Goal: Use online tool/utility: Utilize a website feature to perform a specific function

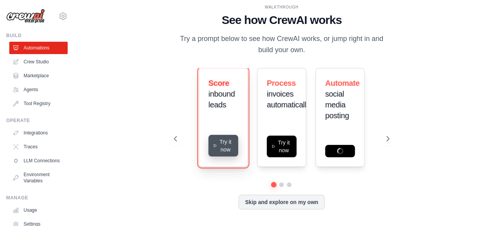
click at [218, 150] on button "Try it now" at bounding box center [223, 146] width 30 height 22
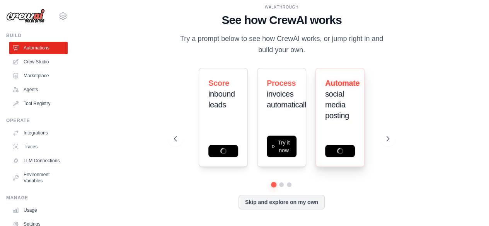
click at [348, 92] on h3 "Automate social media posting" at bounding box center [340, 99] width 30 height 43
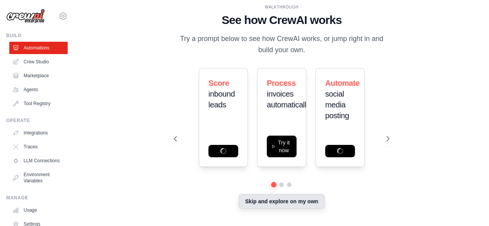
click at [290, 207] on button "Skip and explore on my own" at bounding box center [281, 201] width 86 height 15
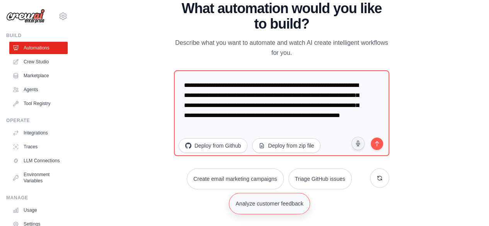
scroll to position [3, 0]
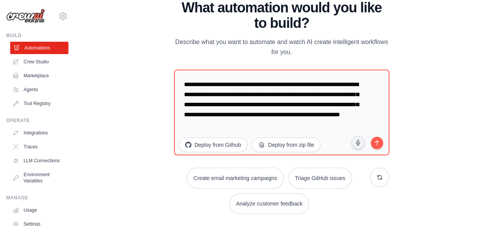
click at [43, 52] on link "Automations" at bounding box center [39, 48] width 58 height 12
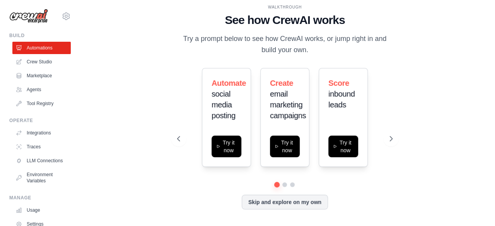
scroll to position [0, 0]
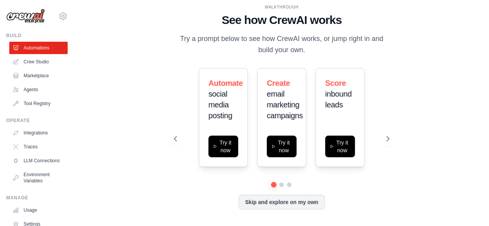
click at [366, 119] on div "Automate social media posting Try it now Create email marketing campaigns Try i…" at bounding box center [281, 117] width 215 height 99
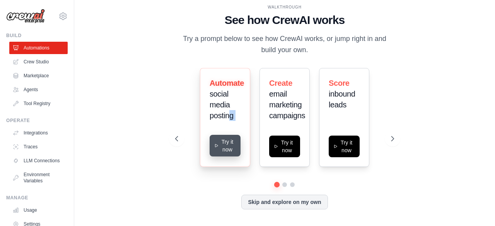
drag, startPoint x: 231, startPoint y: 121, endPoint x: 230, endPoint y: 154, distance: 33.3
click at [230, 154] on div "Automate social media posting Try it now" at bounding box center [225, 117] width 50 height 99
click at [230, 154] on button "Try it now" at bounding box center [225, 146] width 31 height 22
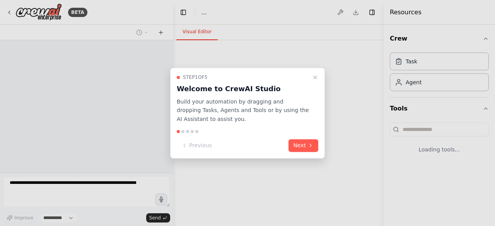
select select "****"
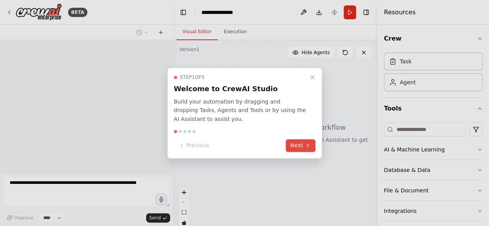
click at [307, 146] on icon at bounding box center [308, 146] width 6 height 6
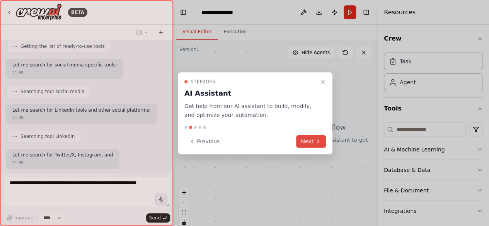
scroll to position [141, 0]
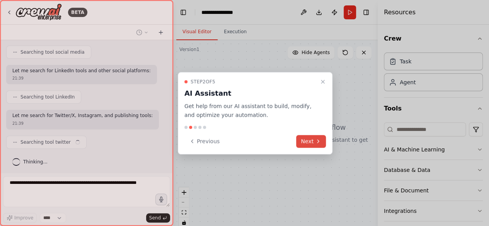
click at [307, 146] on button "Next" at bounding box center [311, 141] width 30 height 13
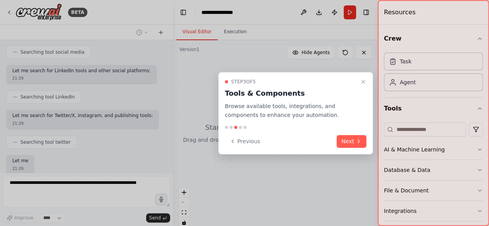
scroll to position [186, 0]
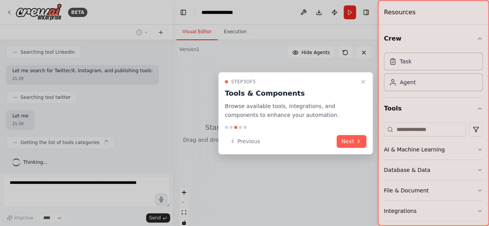
click at [363, 148] on div "Step 3 of 5 Tools & Components Browse available tools, integrations, and compon…" at bounding box center [295, 113] width 155 height 82
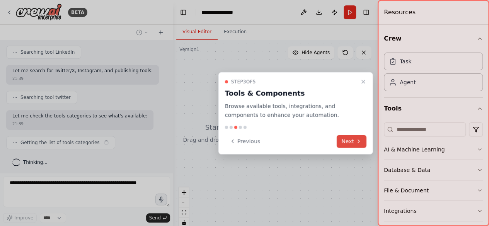
click at [361, 144] on icon at bounding box center [359, 141] width 6 height 6
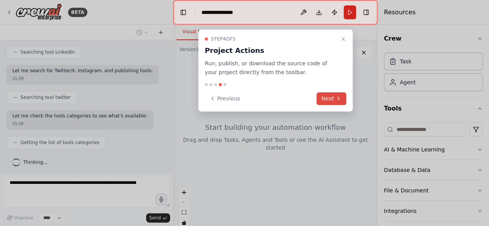
click at [339, 97] on icon at bounding box center [339, 98] width 6 height 6
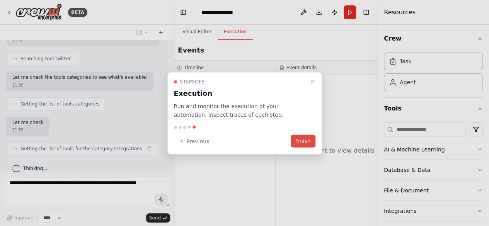
scroll to position [231, 0]
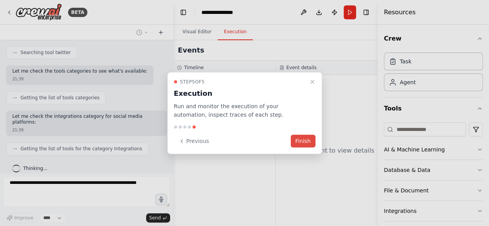
click at [314, 150] on div "Step 5 of 5 Execution Run and monitor the execution of your automation, inspect…" at bounding box center [244, 113] width 155 height 82
click at [306, 145] on button "Finish" at bounding box center [303, 141] width 25 height 13
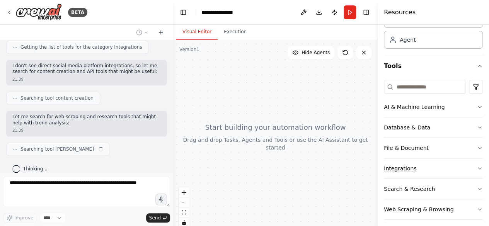
scroll to position [47, 0]
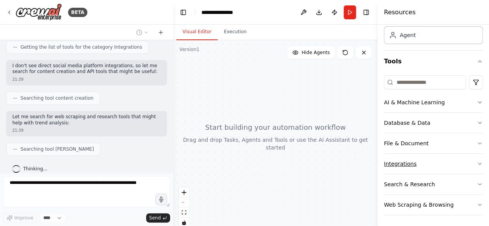
click at [454, 157] on button "Integrations" at bounding box center [433, 164] width 99 height 20
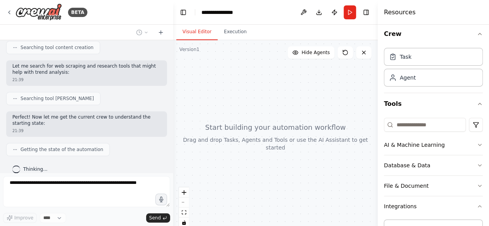
scroll to position [0, 0]
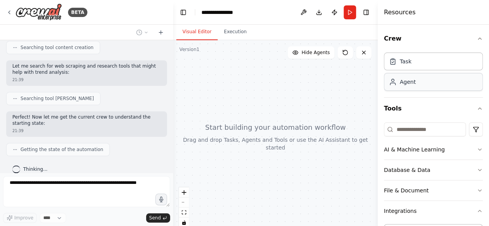
click at [446, 75] on div "Agent" at bounding box center [433, 82] width 99 height 18
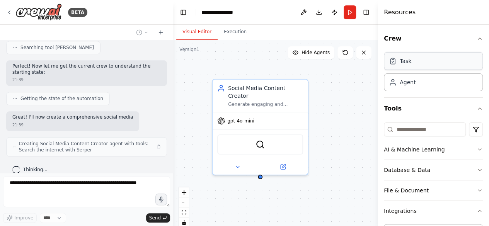
click at [446, 65] on div "Task" at bounding box center [433, 61] width 99 height 18
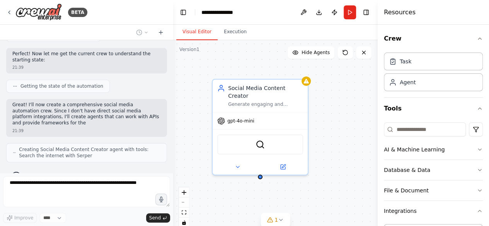
scroll to position [453, 0]
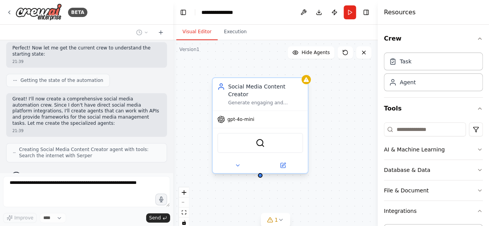
click at [288, 116] on div "gpt-4o-mini" at bounding box center [260, 119] width 95 height 17
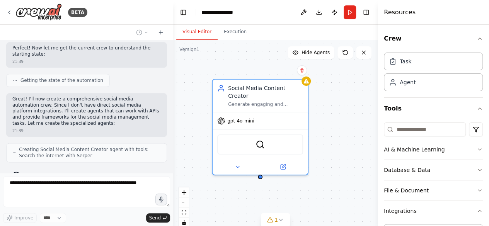
click at [321, 107] on div "Social Media Content Creator Generate engaging and platform-specific content fo…" at bounding box center [275, 136] width 204 height 193
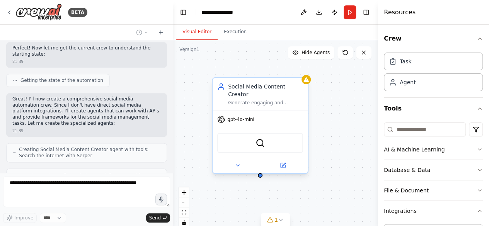
scroll to position [478, 0]
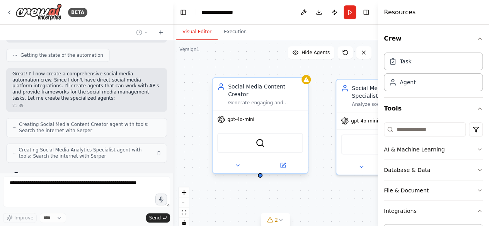
click at [261, 145] on div "SerperDevTool" at bounding box center [260, 143] width 86 height 20
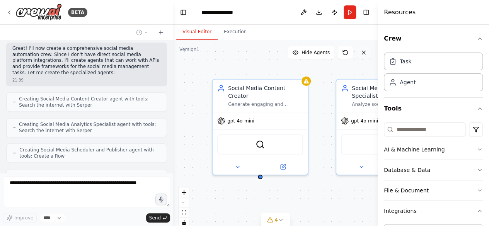
click at [364, 51] on icon at bounding box center [364, 52] width 6 height 6
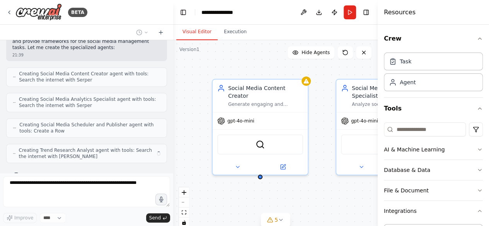
click at [295, 60] on div "Social Media Content Creator Generate engaging and platform-specific content fo…" at bounding box center [275, 136] width 204 height 193
click at [302, 53] on button "Hide Agents" at bounding box center [311, 52] width 47 height 12
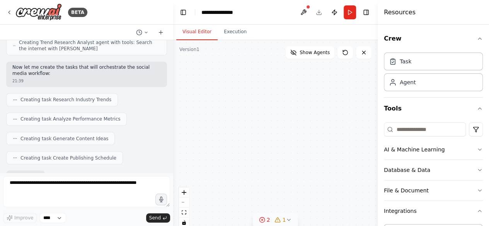
scroll to position [681, 0]
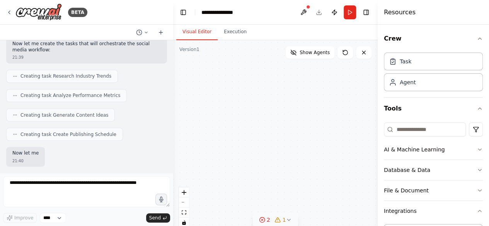
click at [281, 221] on div "1" at bounding box center [280, 220] width 11 height 8
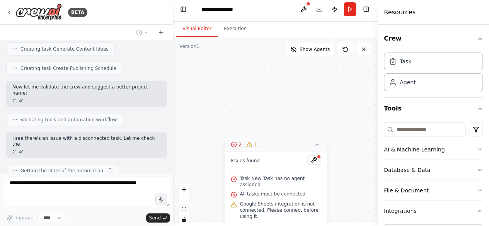
scroll to position [732, 0]
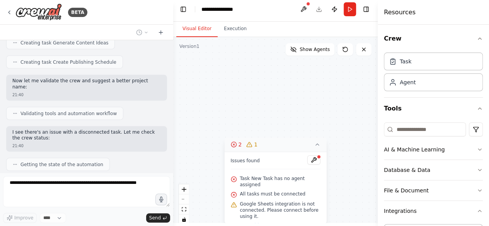
click at [316, 148] on icon at bounding box center [317, 144] width 6 height 6
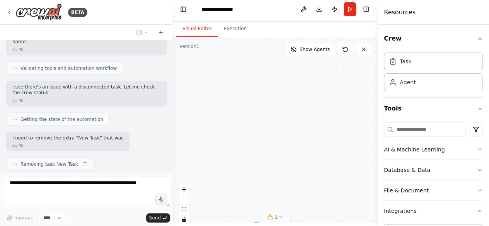
scroll to position [783, 0]
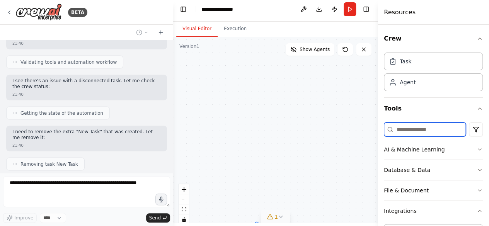
click at [412, 127] on input at bounding box center [425, 130] width 82 height 14
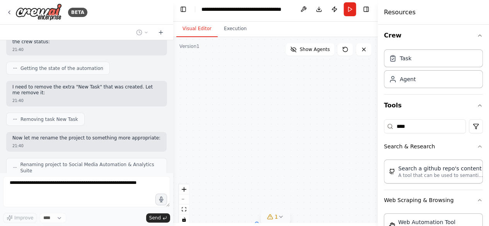
scroll to position [4, 0]
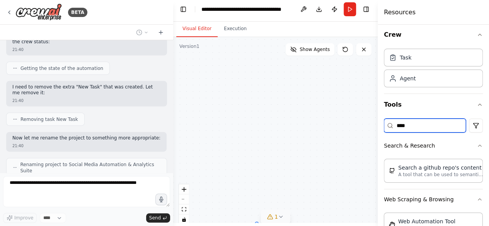
click at [412, 127] on input "****" at bounding box center [425, 126] width 82 height 14
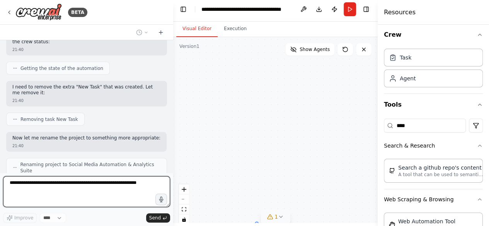
click at [412, 127] on input "****" at bounding box center [425, 126] width 82 height 14
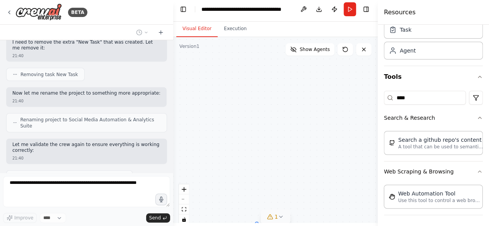
scroll to position [879, 0]
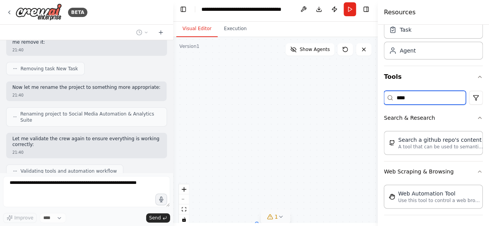
click at [431, 99] on input "****" at bounding box center [425, 98] width 82 height 14
type input "*"
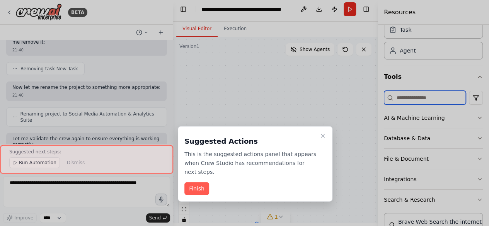
scroll to position [913, 0]
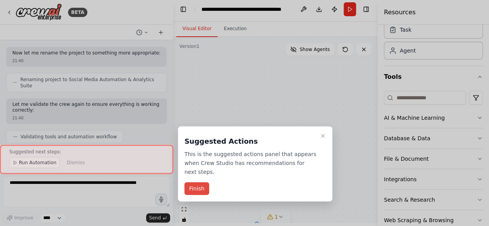
click at [202, 182] on button "Finish" at bounding box center [196, 188] width 25 height 13
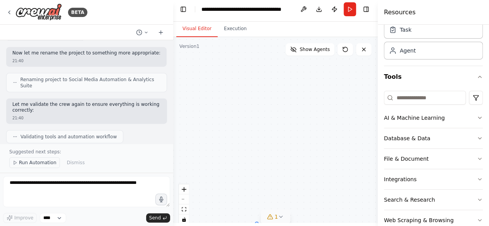
click at [39, 163] on span "Run Automation" at bounding box center [37, 163] width 37 height 6
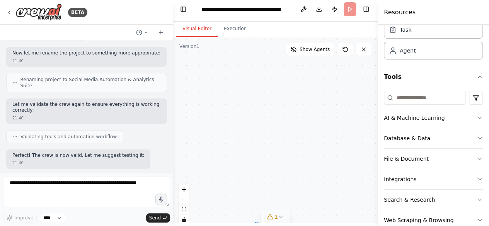
scroll to position [884, 0]
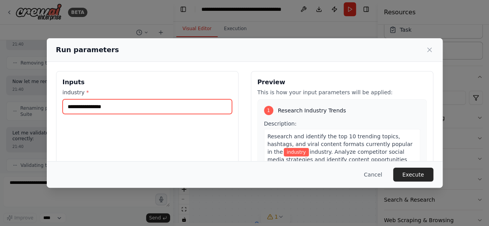
click at [102, 102] on input "industry *" at bounding box center [147, 106] width 169 height 15
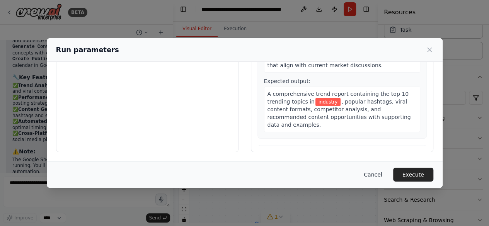
scroll to position [1174, 0]
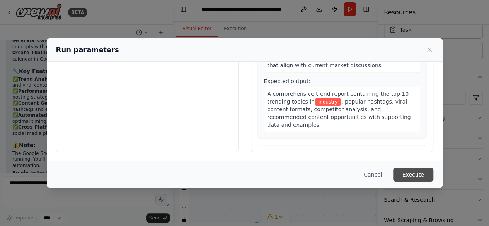
click at [407, 174] on button "Execute" at bounding box center [413, 175] width 40 height 14
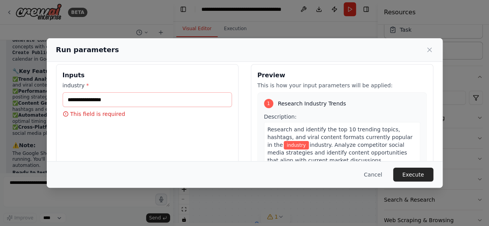
scroll to position [0, 0]
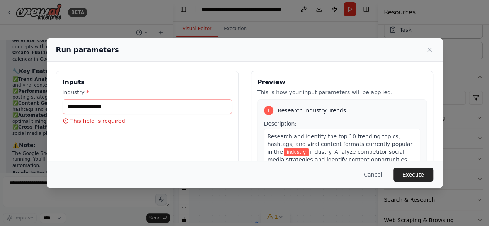
click at [162, 96] on div "industry * This field is required" at bounding box center [147, 107] width 169 height 36
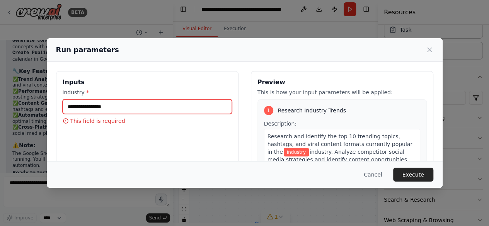
click at [162, 113] on input "industry *" at bounding box center [147, 106] width 169 height 15
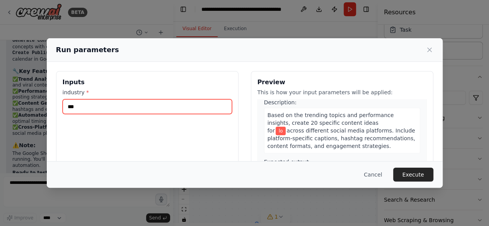
scroll to position [324, 0]
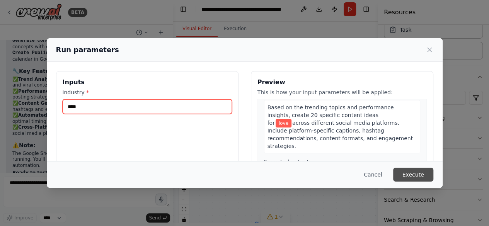
type input "****"
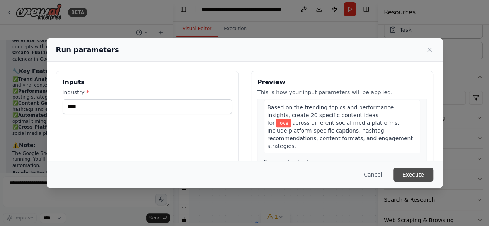
click at [417, 174] on button "Execute" at bounding box center [413, 175] width 40 height 14
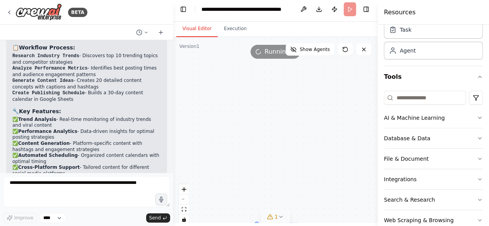
scroll to position [1174, 0]
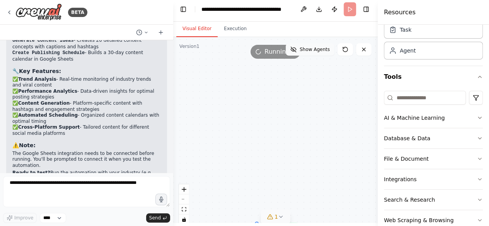
click at [310, 49] on span "Show Agents" at bounding box center [315, 49] width 30 height 6
click at [332, 53] on button "Hide Agents" at bounding box center [311, 49] width 47 height 12
click at [276, 220] on span "1" at bounding box center [275, 217] width 3 height 8
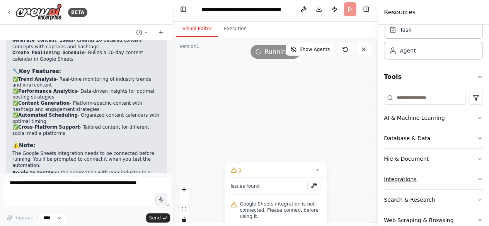
click at [398, 182] on button "Integrations" at bounding box center [433, 179] width 99 height 20
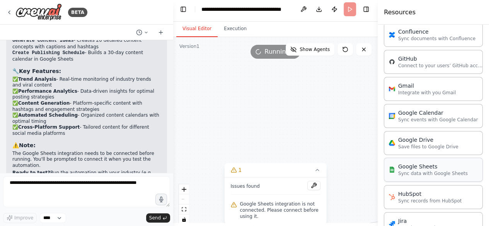
scroll to position [288, 0]
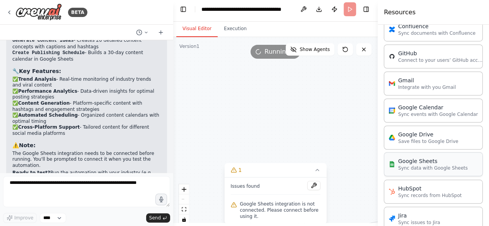
click at [418, 160] on div "Google Sheets" at bounding box center [433, 161] width 70 height 8
click at [411, 152] on div "Google Sheets Sync data with Google Sheets" at bounding box center [433, 164] width 99 height 24
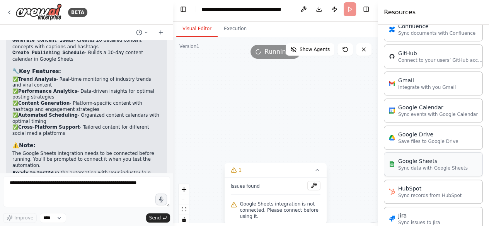
click at [411, 152] on div "Google Sheets Sync data with Google Sheets" at bounding box center [433, 164] width 99 height 24
click at [412, 161] on div "Google Sheets" at bounding box center [433, 161] width 70 height 8
click at [413, 162] on div "Google Sheets Sync data with Google Sheets" at bounding box center [433, 164] width 70 height 14
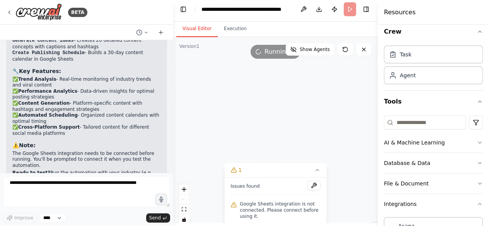
scroll to position [0, 0]
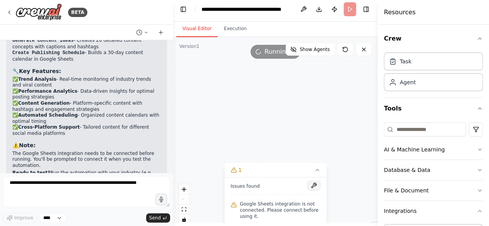
click at [312, 187] on button at bounding box center [313, 185] width 13 height 9
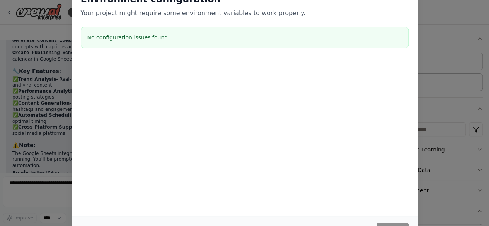
scroll to position [3, 0]
click at [400, 221] on div "Cancel Save" at bounding box center [245, 229] width 346 height 27
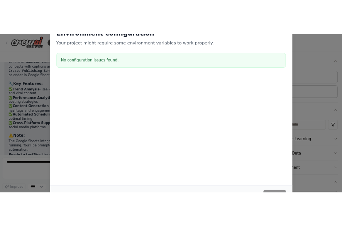
scroll to position [0, 0]
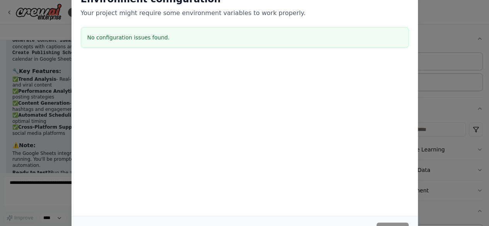
click at [352, 22] on div "Environment configuration Your project might require some environment variables…" at bounding box center [245, 22] width 346 height 77
click at [39, 217] on div "Environment configuration Your project might require some environment variables…" at bounding box center [244, 113] width 489 height 226
click at [170, 40] on h3 "No configuration issues found." at bounding box center [244, 38] width 315 height 8
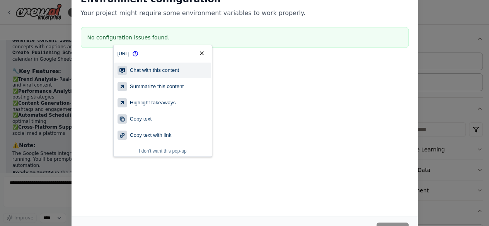
click at [164, 65] on button "Chat with this content" at bounding box center [162, 70] width 97 height 15
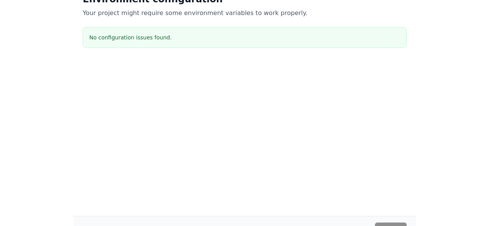
scroll to position [1228, 0]
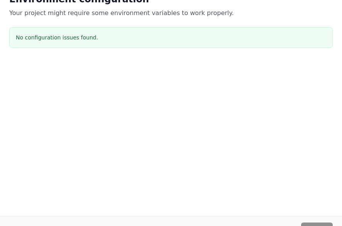
click at [41, 93] on div "Environment configuration Your project might require some environment variables…" at bounding box center [171, 113] width 342 height 226
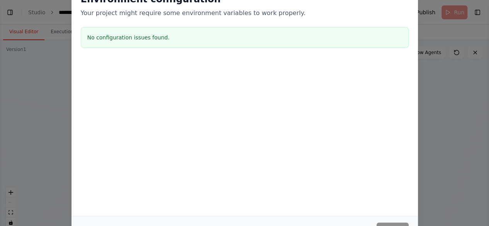
scroll to position [1174, 0]
click at [0, 98] on div "Environment configuration Your project might require some environment variables…" at bounding box center [244, 113] width 489 height 226
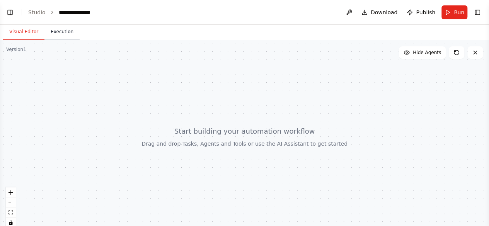
scroll to position [13, 0]
click at [53, 34] on button "Execution" at bounding box center [61, 32] width 35 height 16
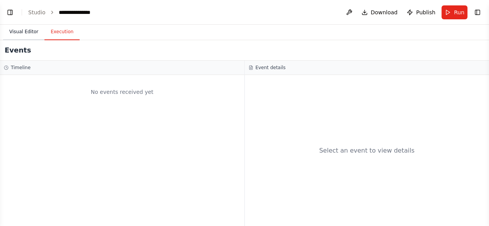
click at [24, 27] on button "Visual Editor" at bounding box center [23, 32] width 41 height 16
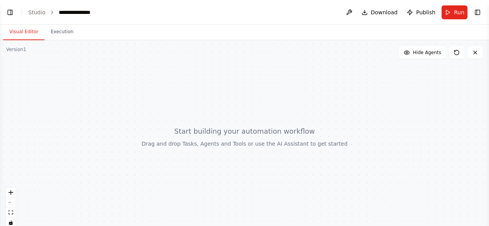
click at [445, 60] on div at bounding box center [244, 136] width 489 height 193
click at [427, 55] on span "Hide Agents" at bounding box center [427, 52] width 28 height 6
click at [427, 55] on span "Show Agents" at bounding box center [426, 52] width 30 height 6
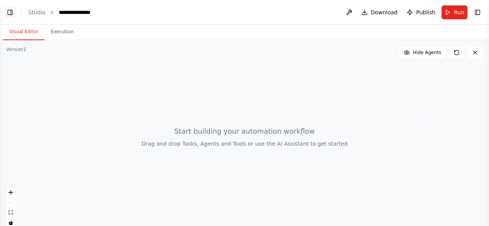
click at [14, 13] on button "Toggle Left Sidebar" at bounding box center [10, 12] width 11 height 11
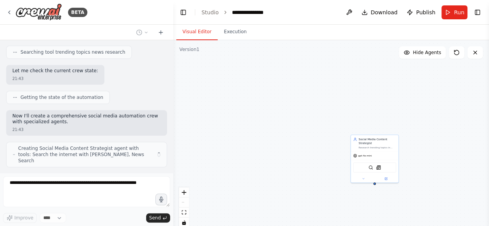
scroll to position [249, 0]
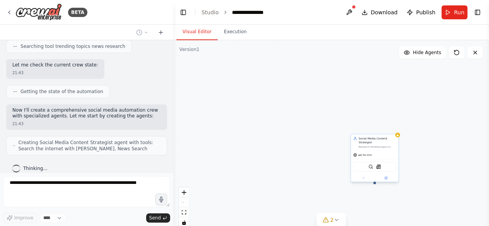
click at [370, 149] on div "Social Media Content Strategist Research trending topics in {industry} and gene…" at bounding box center [375, 143] width 48 height 16
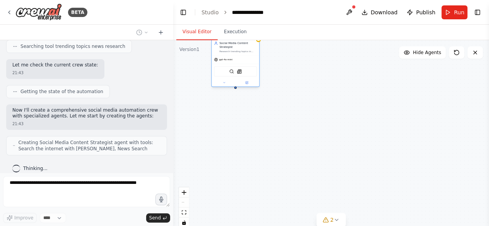
drag, startPoint x: 370, startPoint y: 149, endPoint x: 227, endPoint y: 46, distance: 175.7
click at [227, 46] on div "Social Media Content Strategist Research trending topics in {industry} and gene…" at bounding box center [236, 47] width 48 height 16
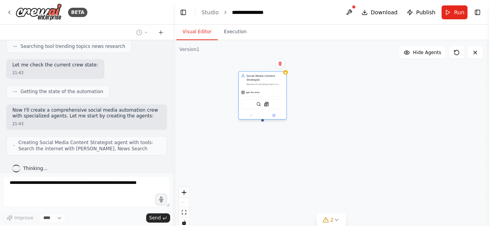
drag, startPoint x: 218, startPoint y: 51, endPoint x: 250, endPoint y: 92, distance: 52.0
click at [250, 92] on span "gpt-4o-mini" at bounding box center [253, 92] width 14 height 3
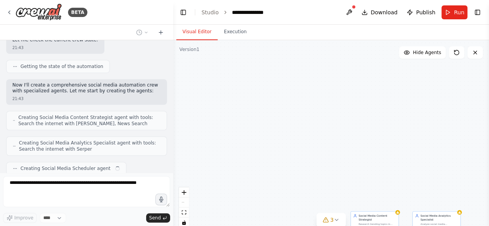
scroll to position [294, 0]
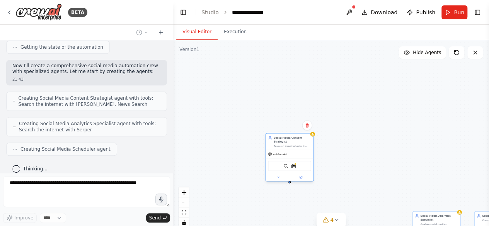
drag, startPoint x: 382, startPoint y: 217, endPoint x: 299, endPoint y: 141, distance: 113.0
click at [299, 141] on div "Social Media Content Strategist" at bounding box center [292, 140] width 37 height 8
